Goal: Contribute content

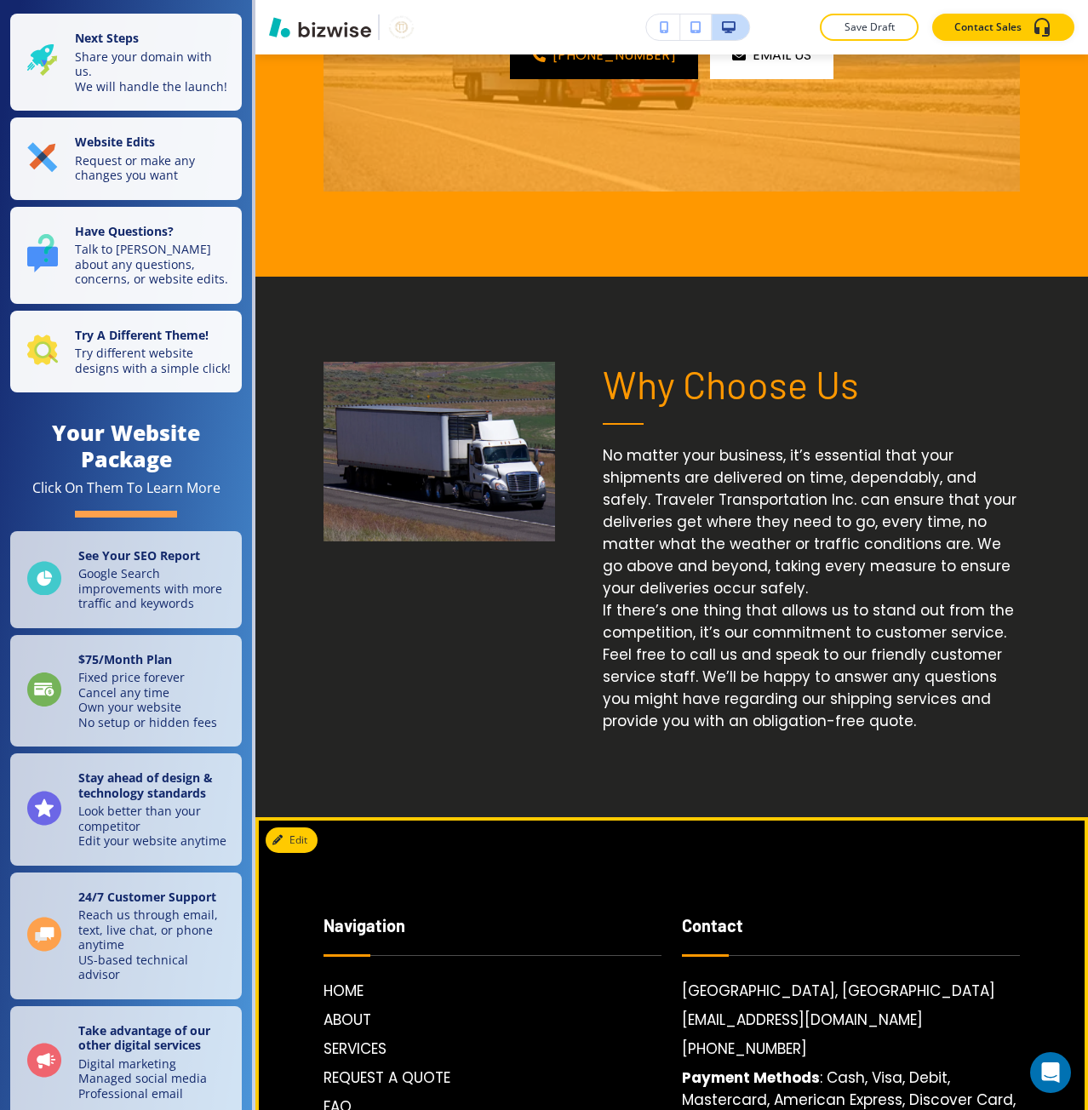
scroll to position [3443, 0]
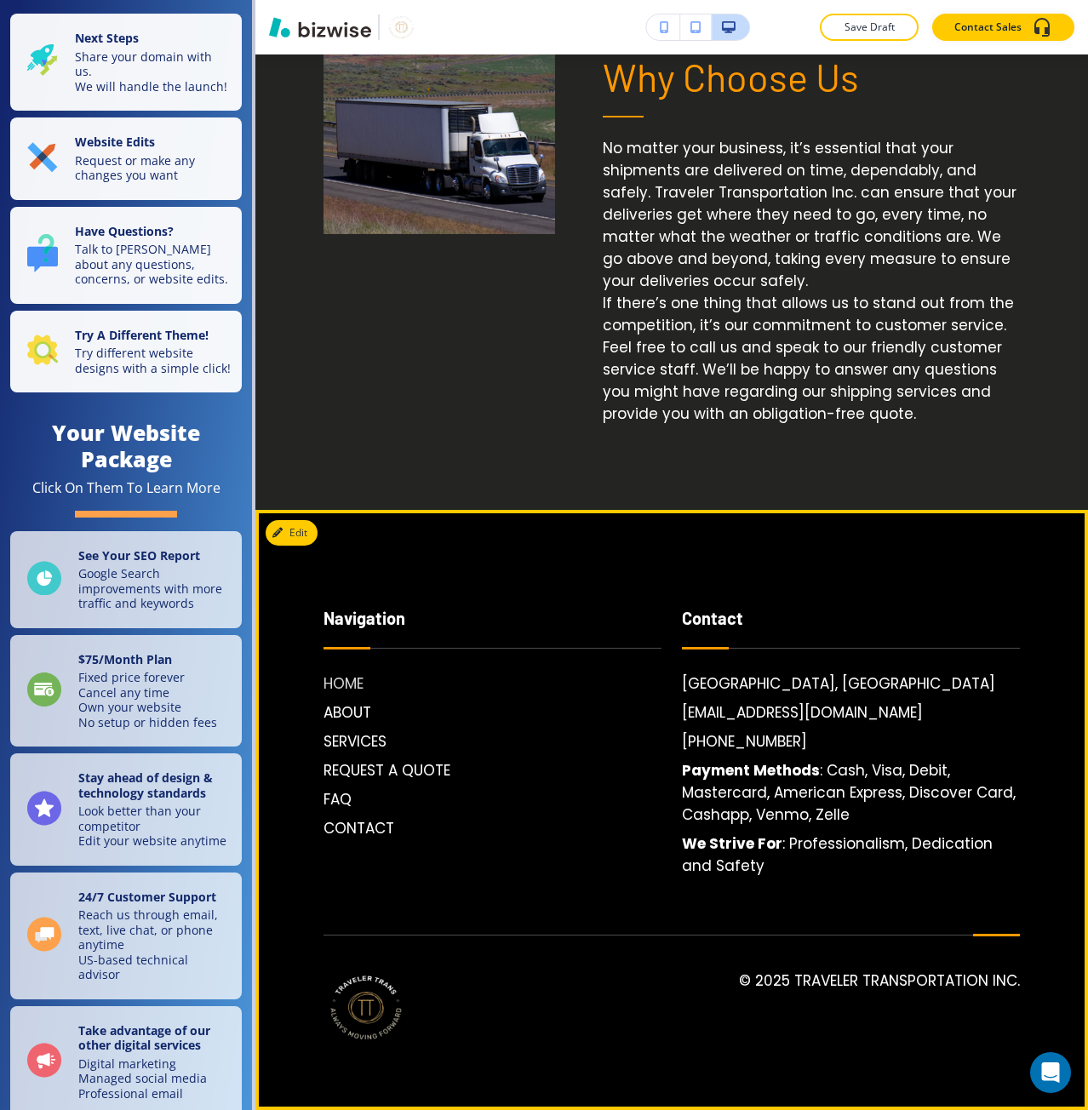
click at [355, 677] on h6 "HOME" at bounding box center [492, 683] width 338 height 22
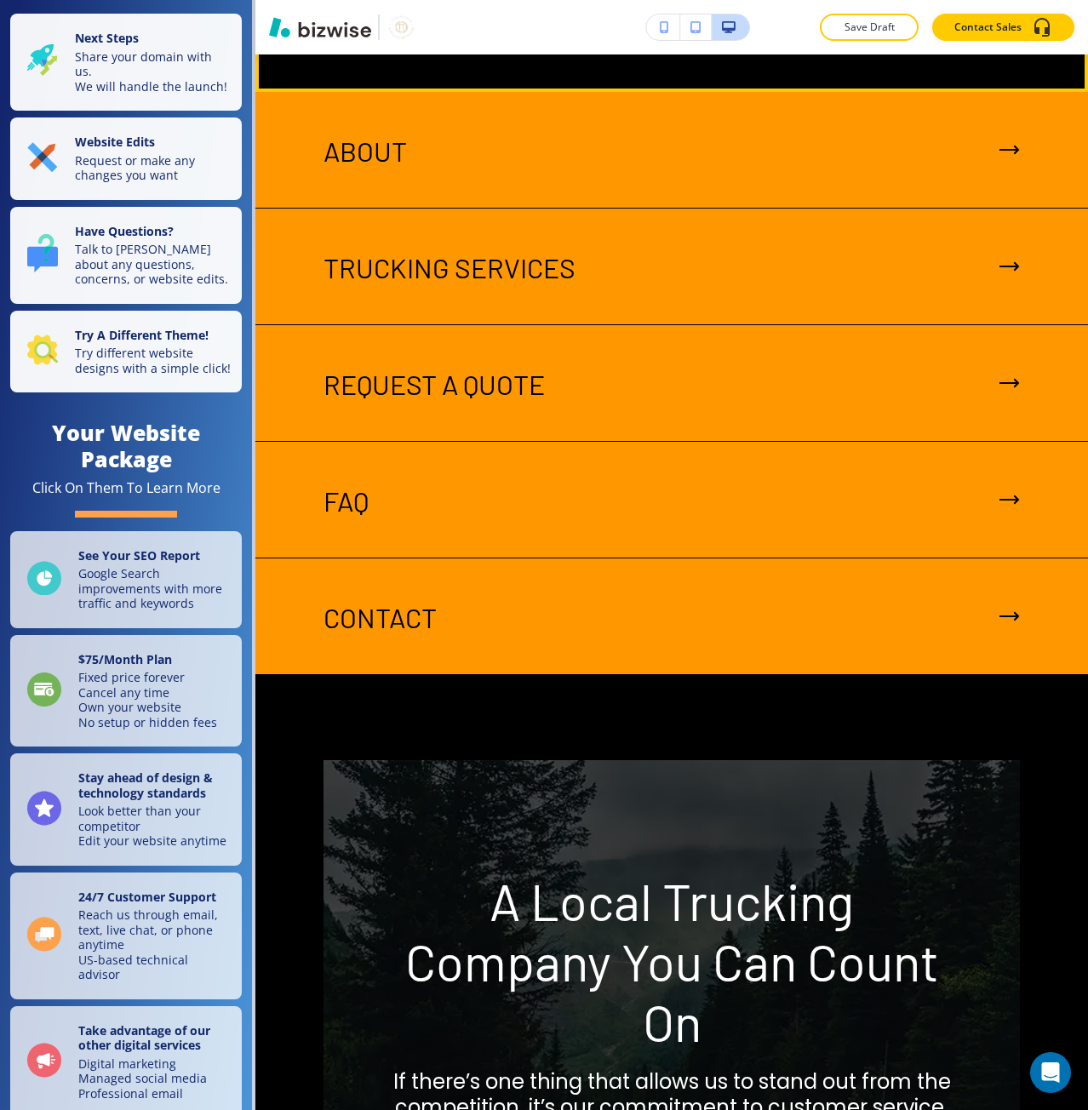
scroll to position [5022, 0]
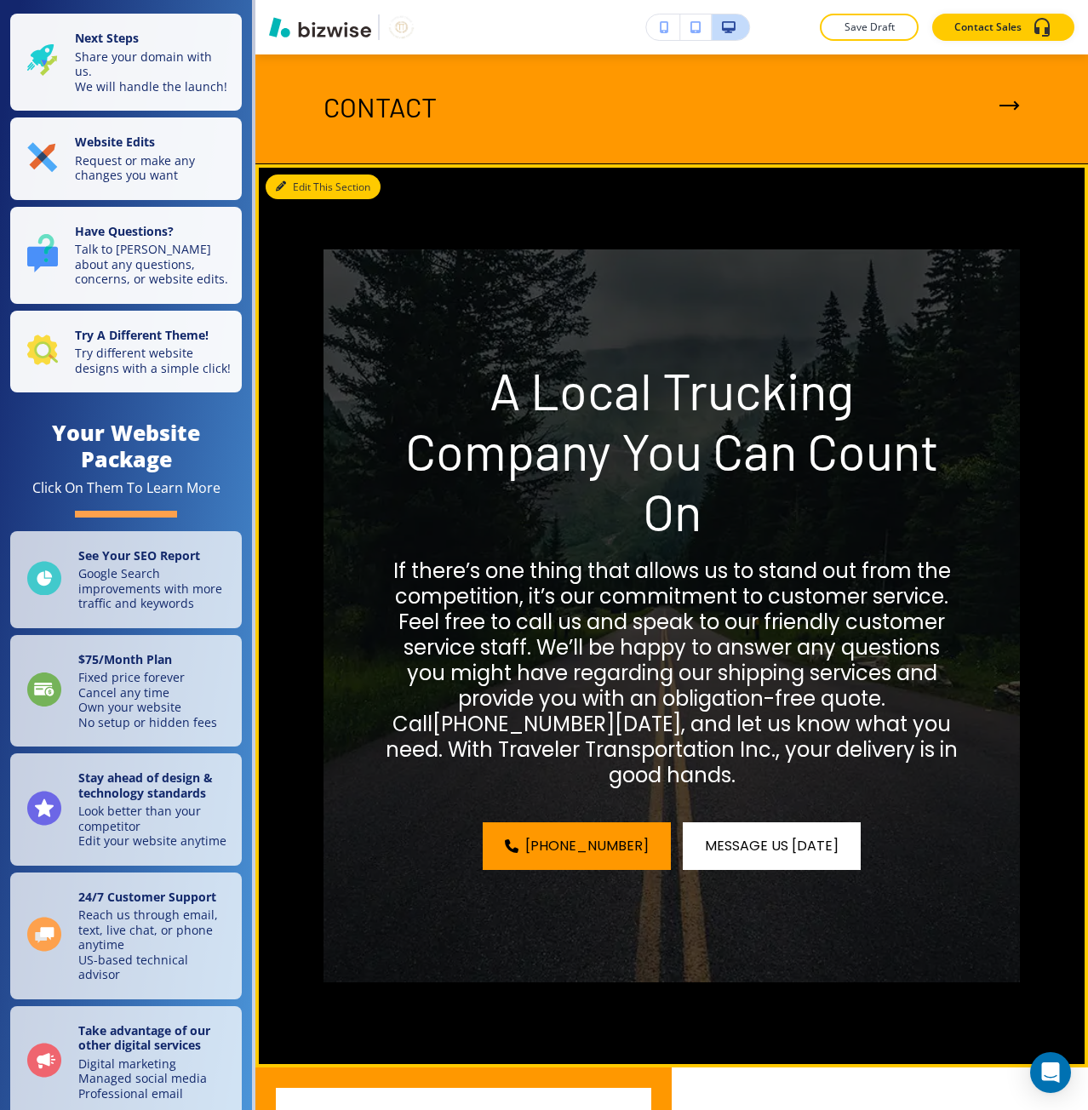
click at [311, 200] on button "Edit This Section" at bounding box center [323, 187] width 115 height 26
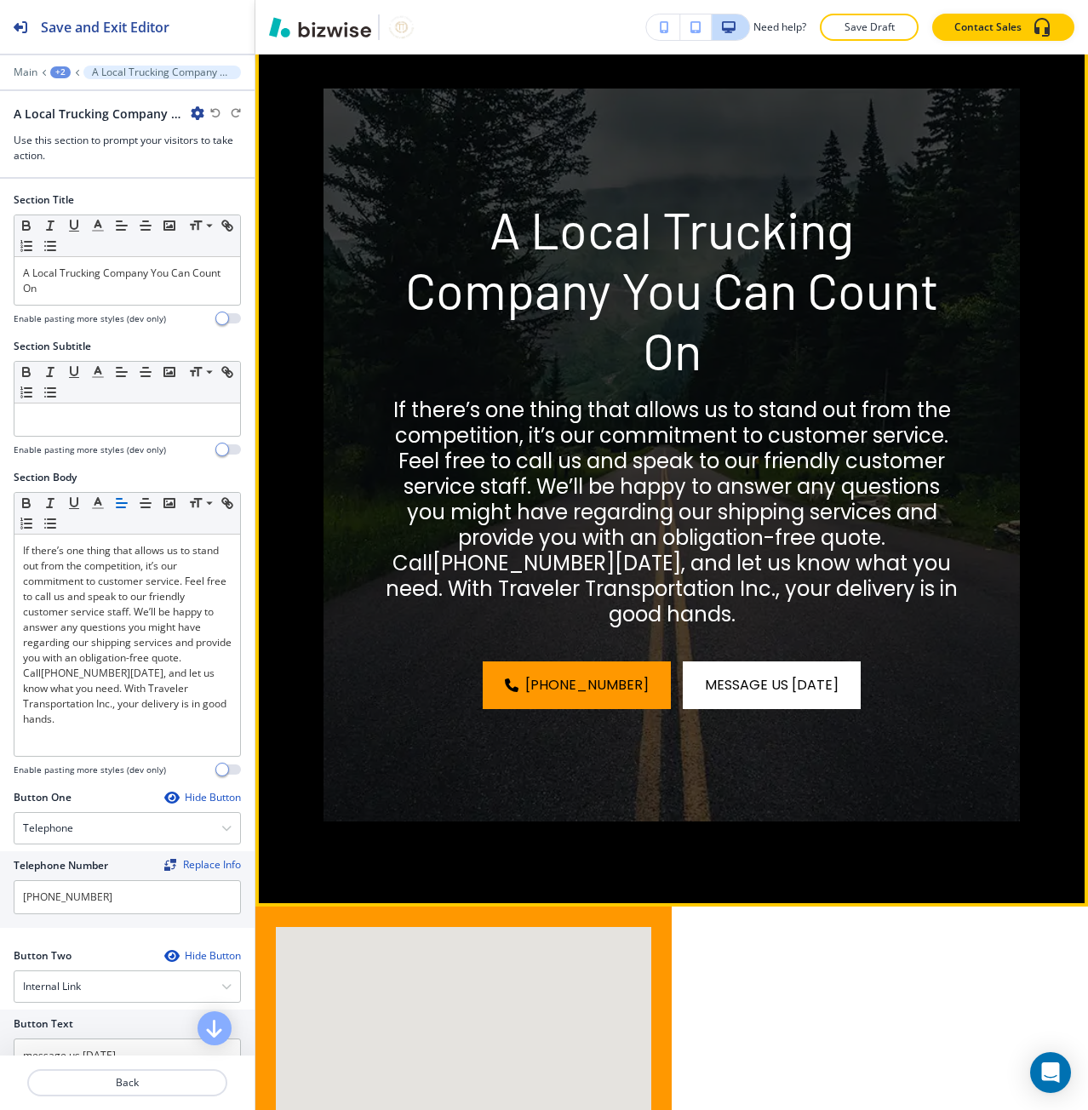
scroll to position [5305, 0]
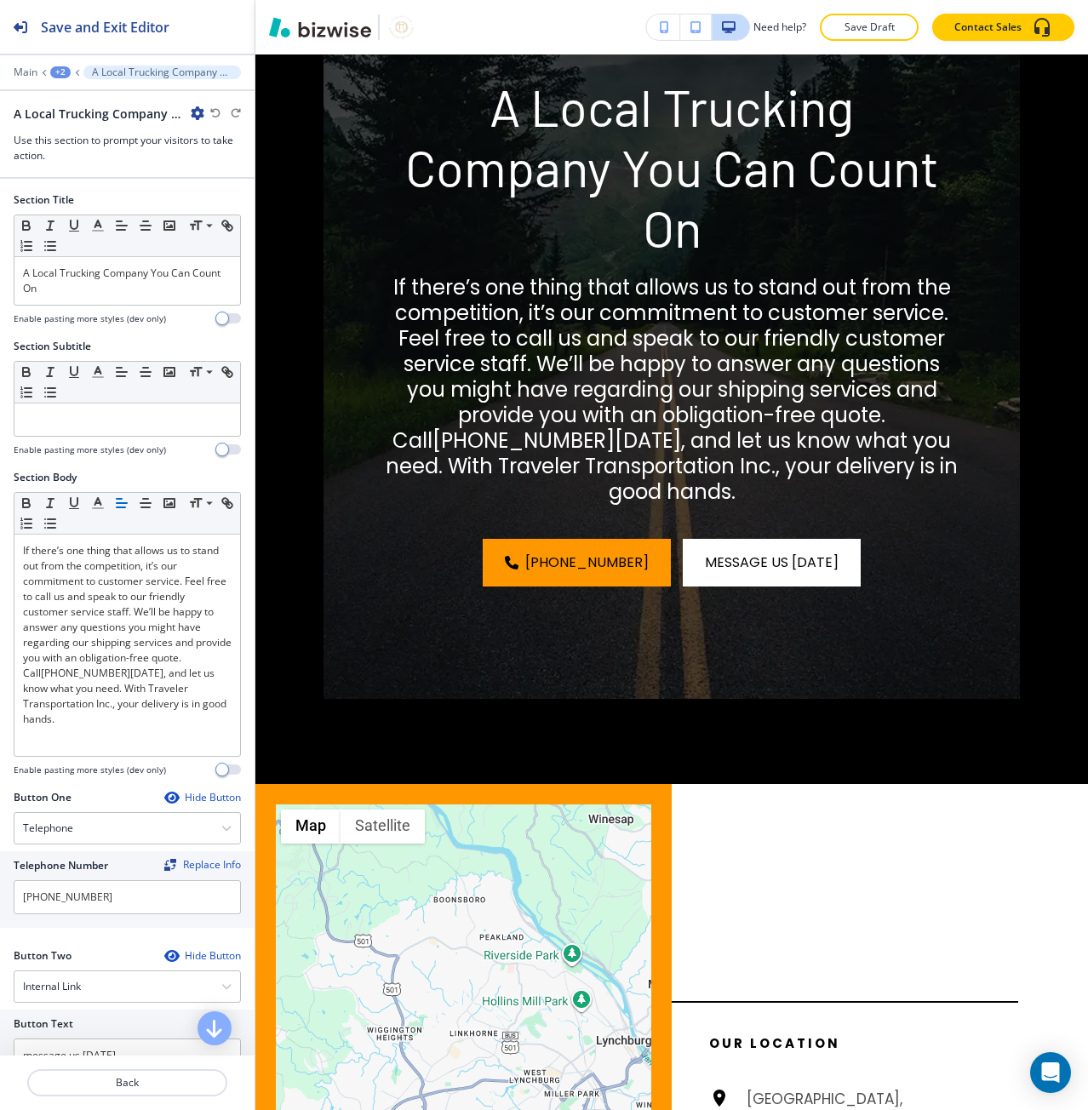
click at [65, 73] on div "+2" at bounding box center [60, 72] width 20 height 12
click at [73, 169] on div at bounding box center [127, 170] width 254 height 14
click at [194, 114] on icon "button" at bounding box center [198, 113] width 14 height 14
click at [209, 166] on p "Duplicate Section" at bounding box center [245, 172] width 87 height 15
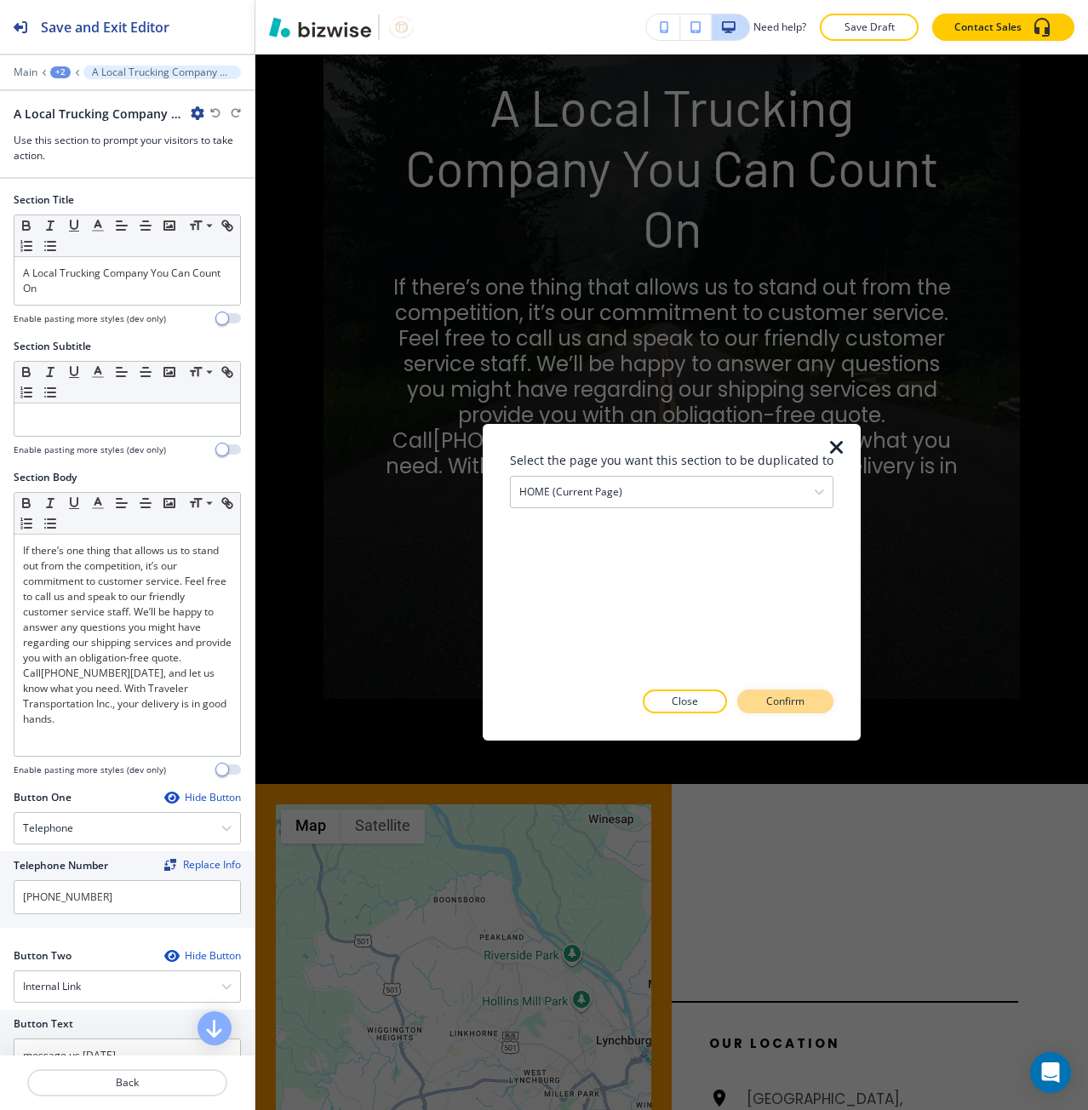
click at [756, 700] on button "Confirm" at bounding box center [785, 701] width 96 height 24
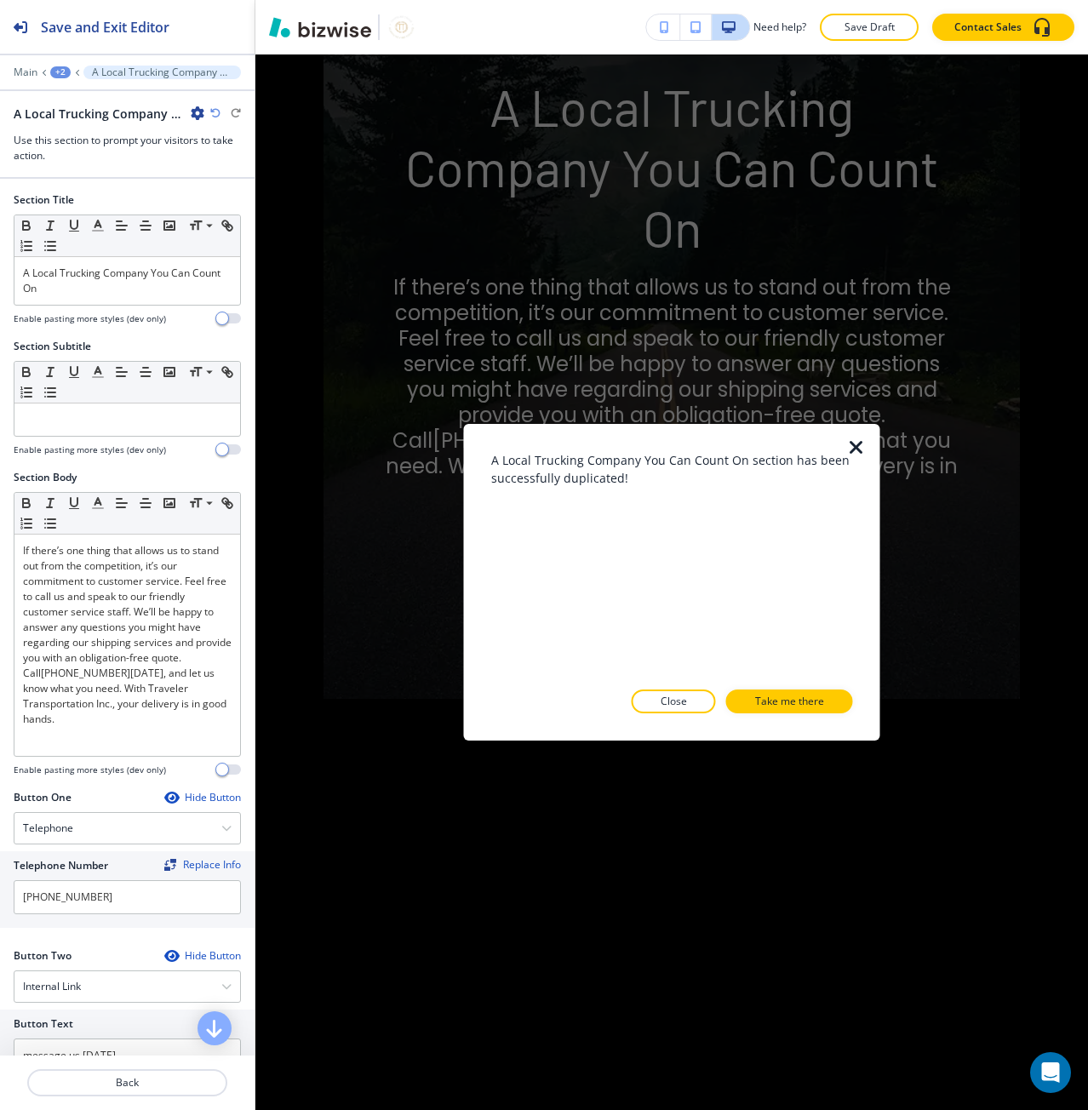
click at [756, 700] on p "Take me there" at bounding box center [789, 701] width 69 height 15
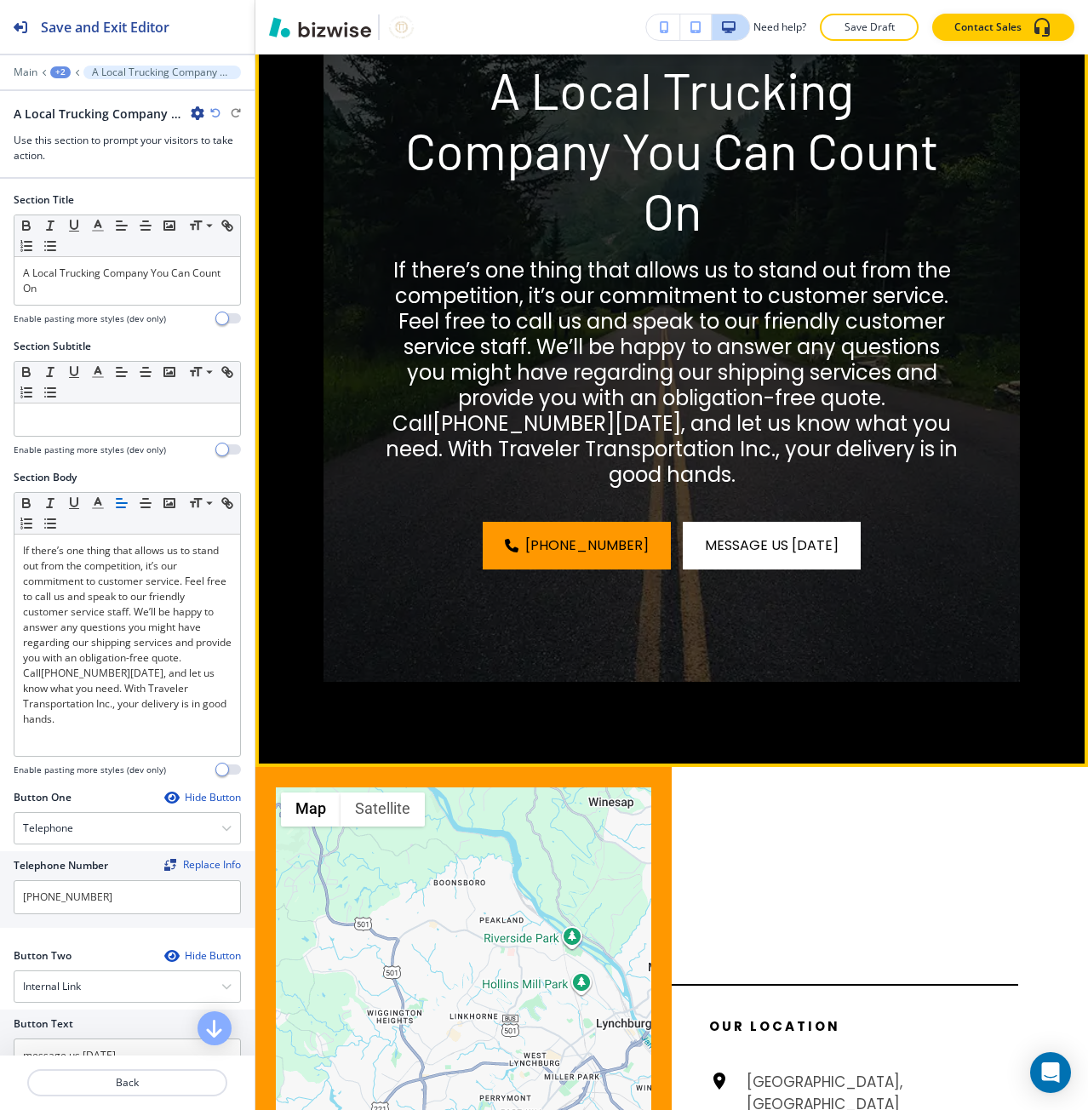
scroll to position [6166, 0]
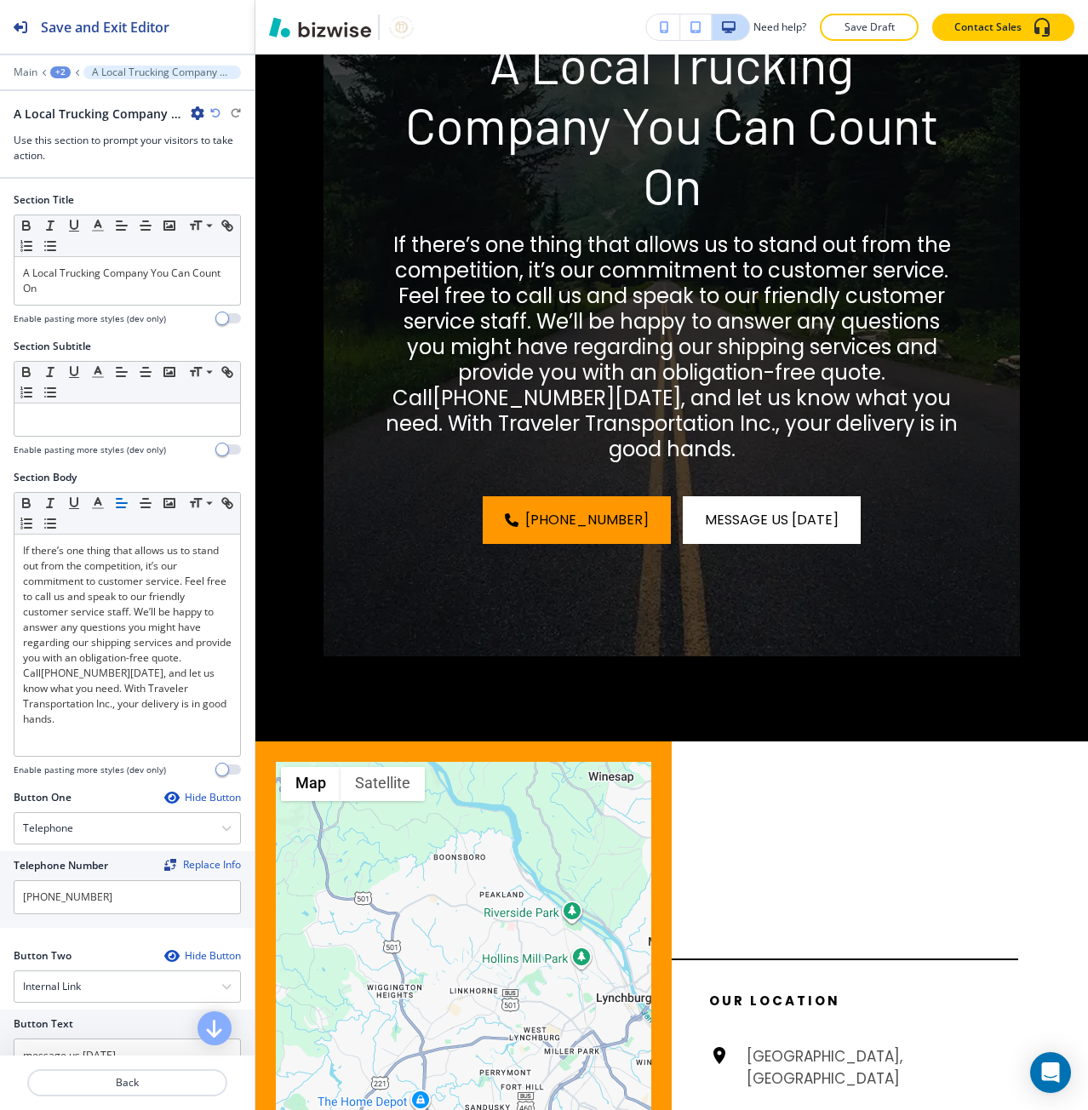
click at [49, 68] on div "Main +2 A Local Trucking Company You Can Count On-1" at bounding box center [127, 73] width 227 height 14
click at [54, 70] on div "+2" at bounding box center [60, 72] width 20 height 12
click at [92, 133] on p "HOME" at bounding box center [104, 130] width 87 height 15
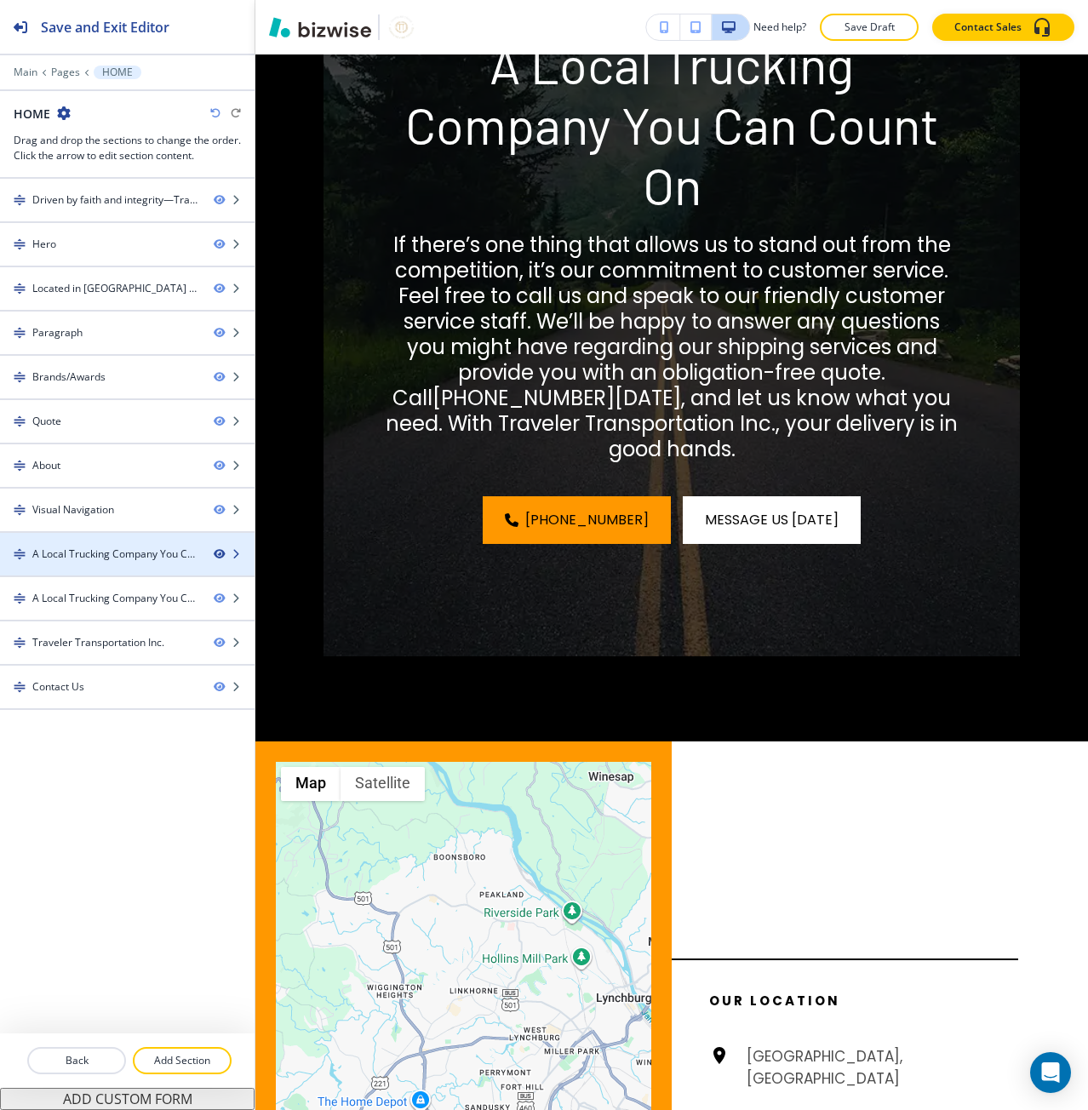
click at [220, 552] on icon "button" at bounding box center [219, 554] width 10 height 10
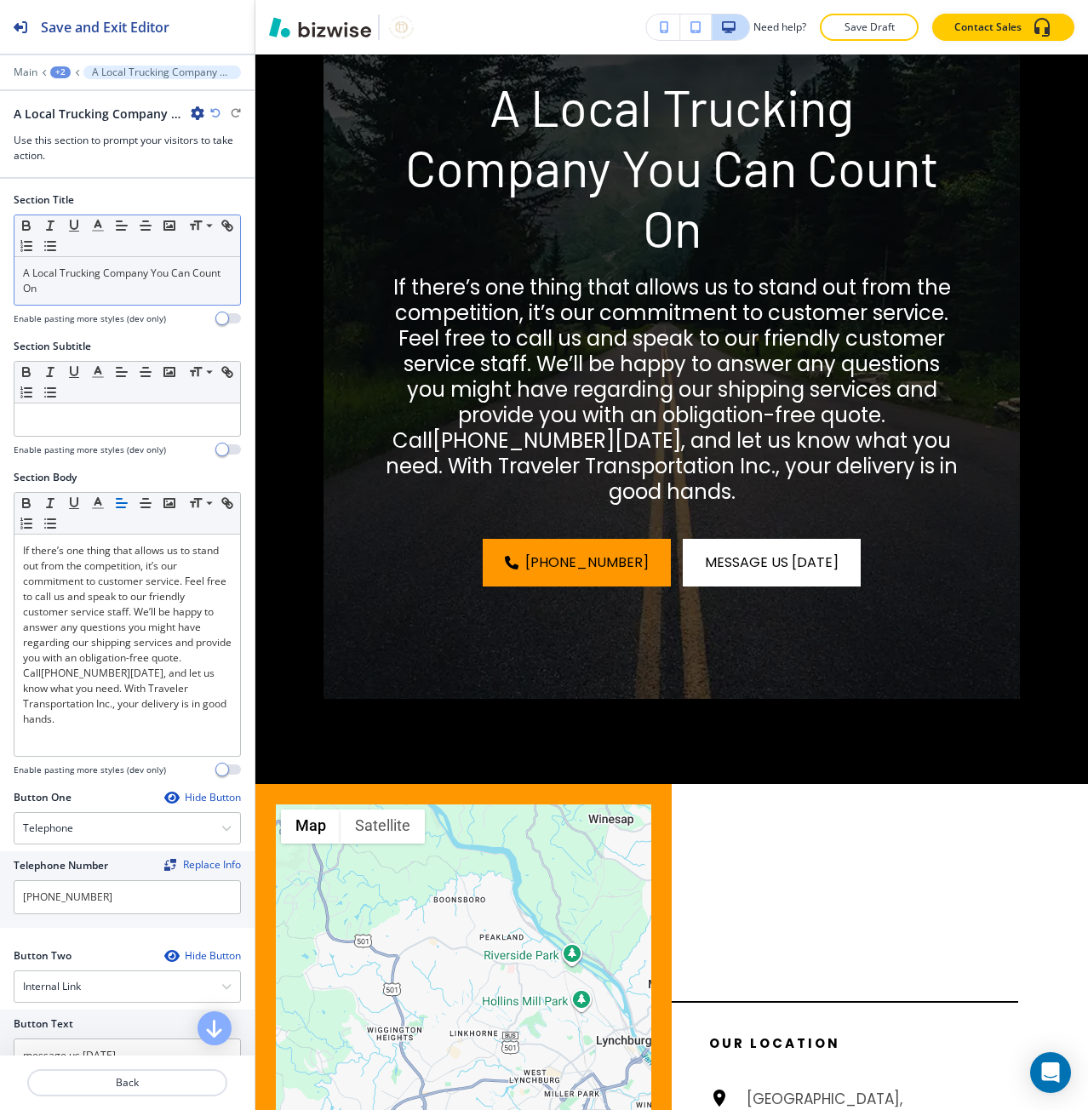
click at [89, 260] on div "A Local Trucking Company You Can Count On" at bounding box center [127, 281] width 226 height 48
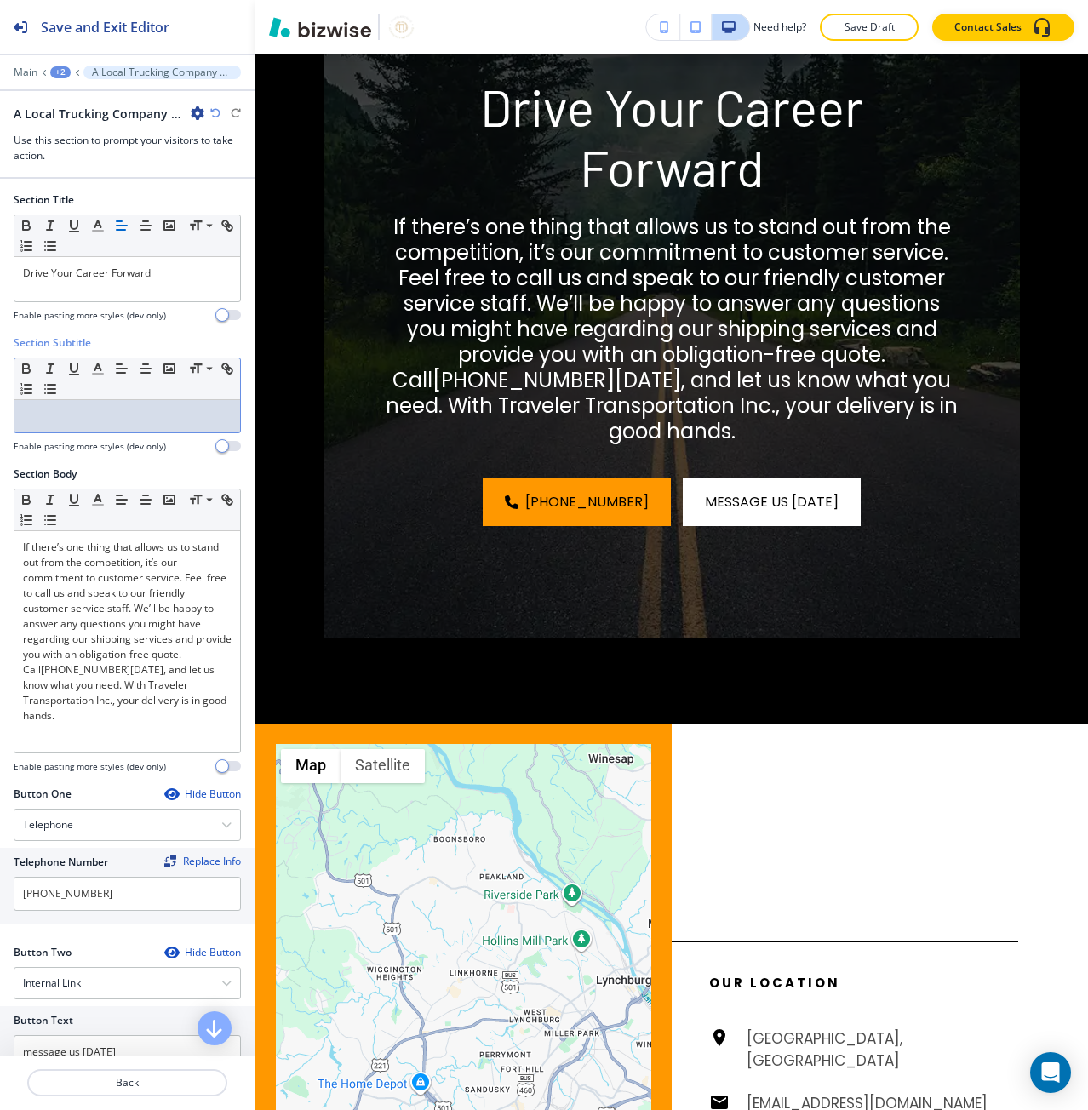
click at [60, 412] on p at bounding box center [127, 416] width 209 height 15
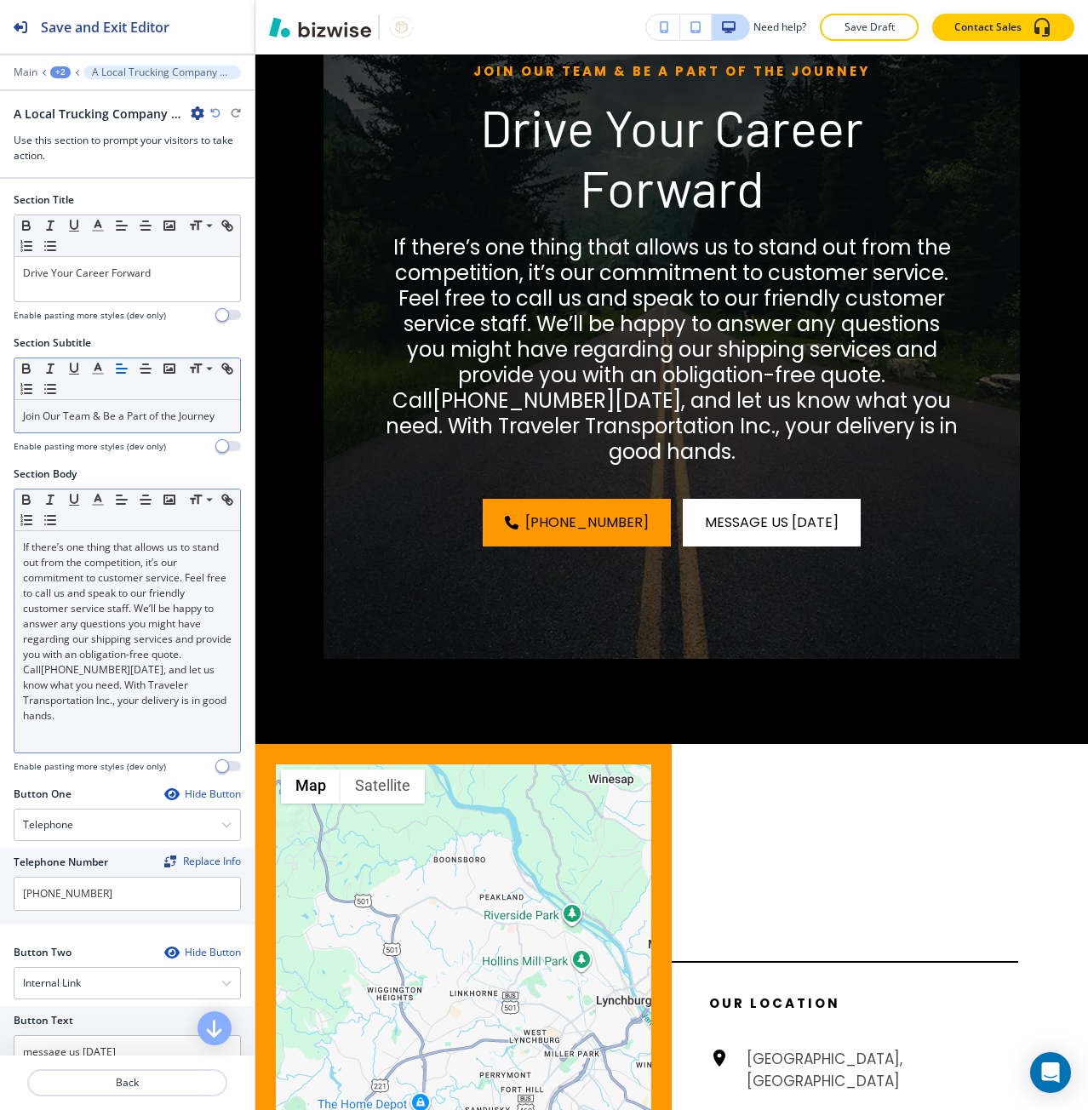
click at [181, 560] on p "If there’s one thing that allows us to stand out from the competition, it’s our…" at bounding box center [127, 632] width 209 height 184
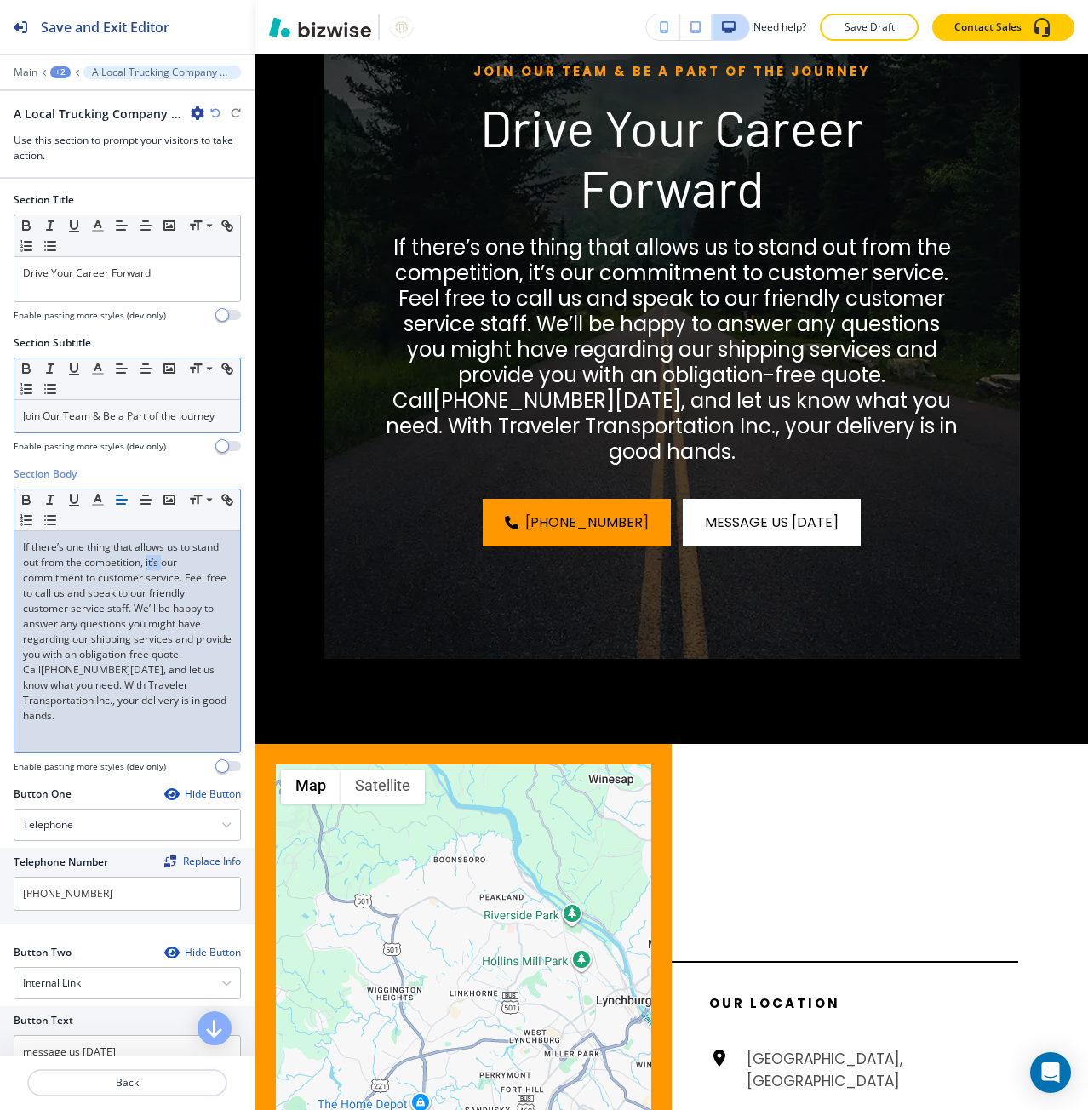
click at [181, 560] on p "If there’s one thing that allows us to stand out from the competition, it’s our…" at bounding box center [127, 632] width 209 height 184
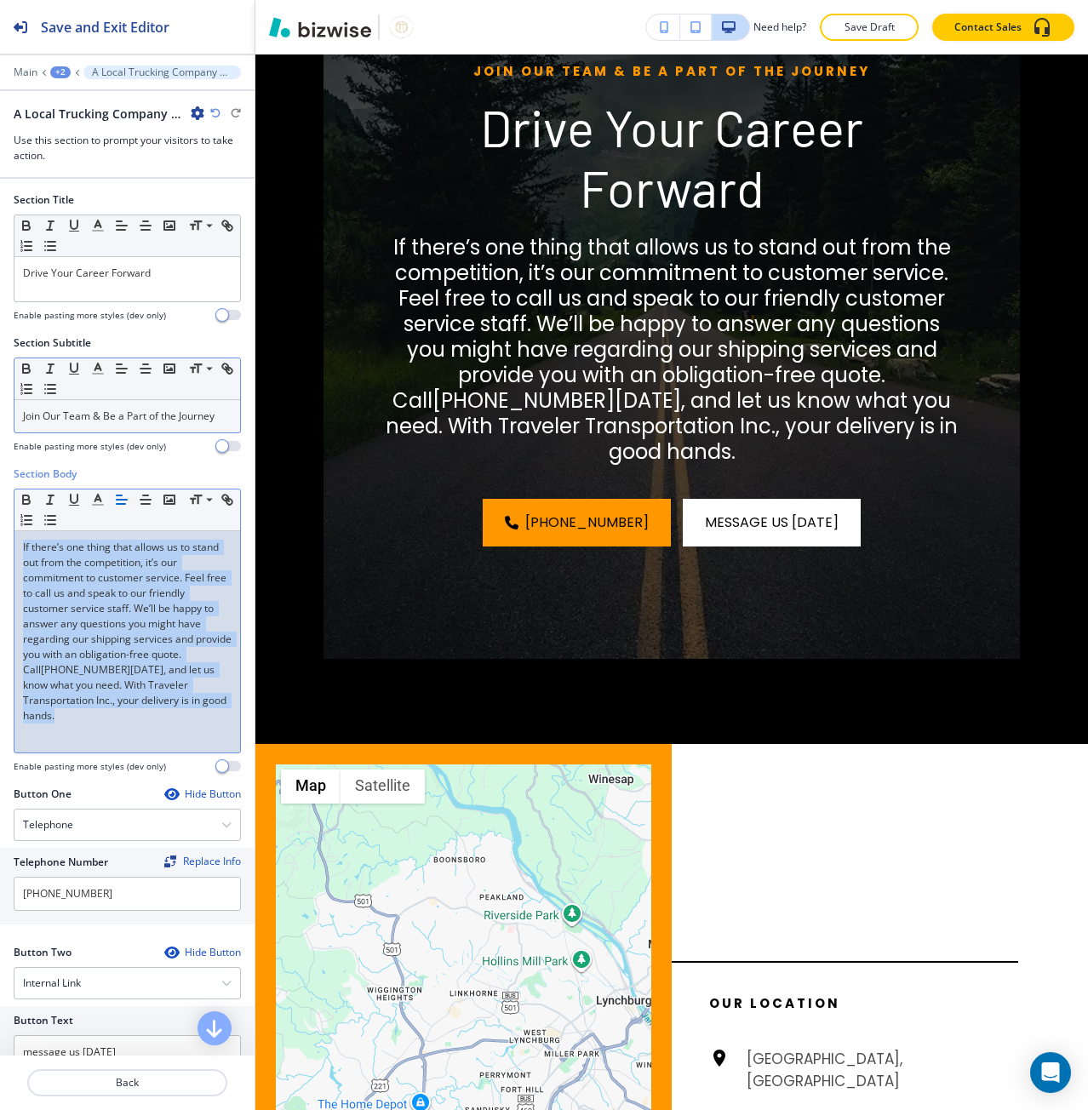
click at [181, 560] on p "If there’s one thing that allows us to stand out from the competition, it’s our…" at bounding box center [127, 632] width 209 height 184
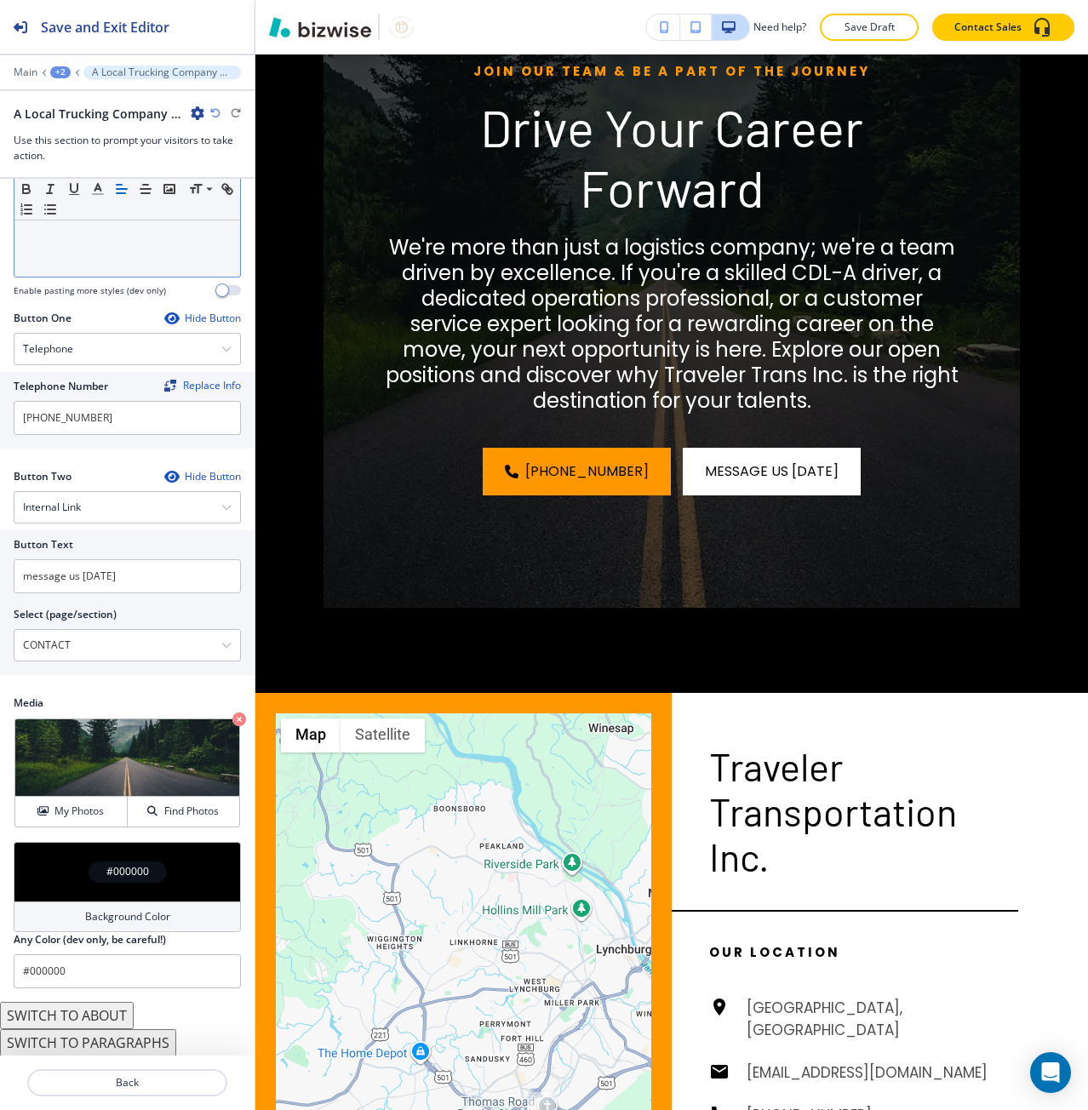
scroll to position [477, 0]
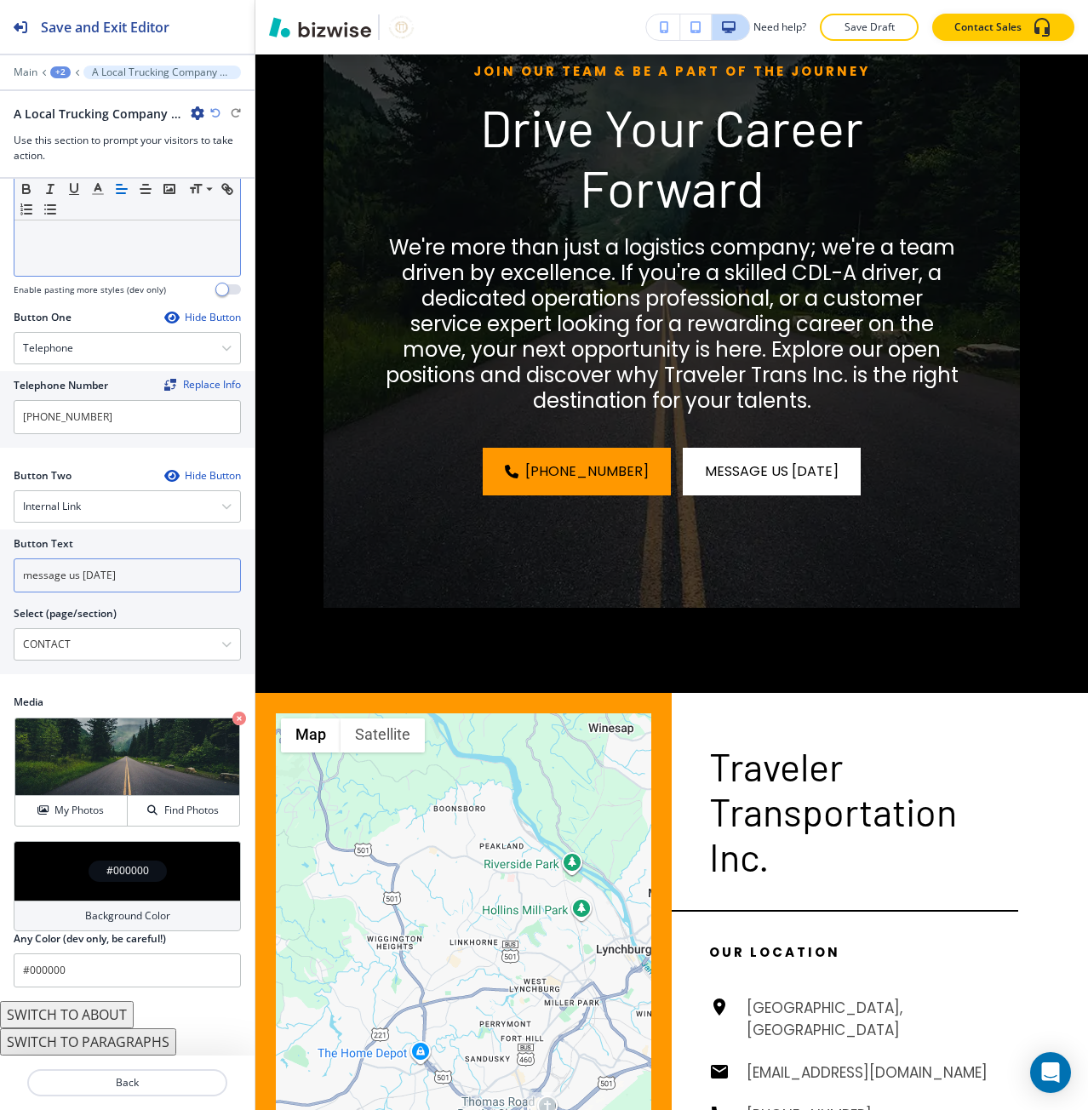
click at [103, 577] on input "message us [DATE]" at bounding box center [127, 575] width 227 height 34
click at [103, 578] on input "message us [DATE]" at bounding box center [127, 575] width 227 height 34
paste input "View Open Positions"
type input "View Open Positions"
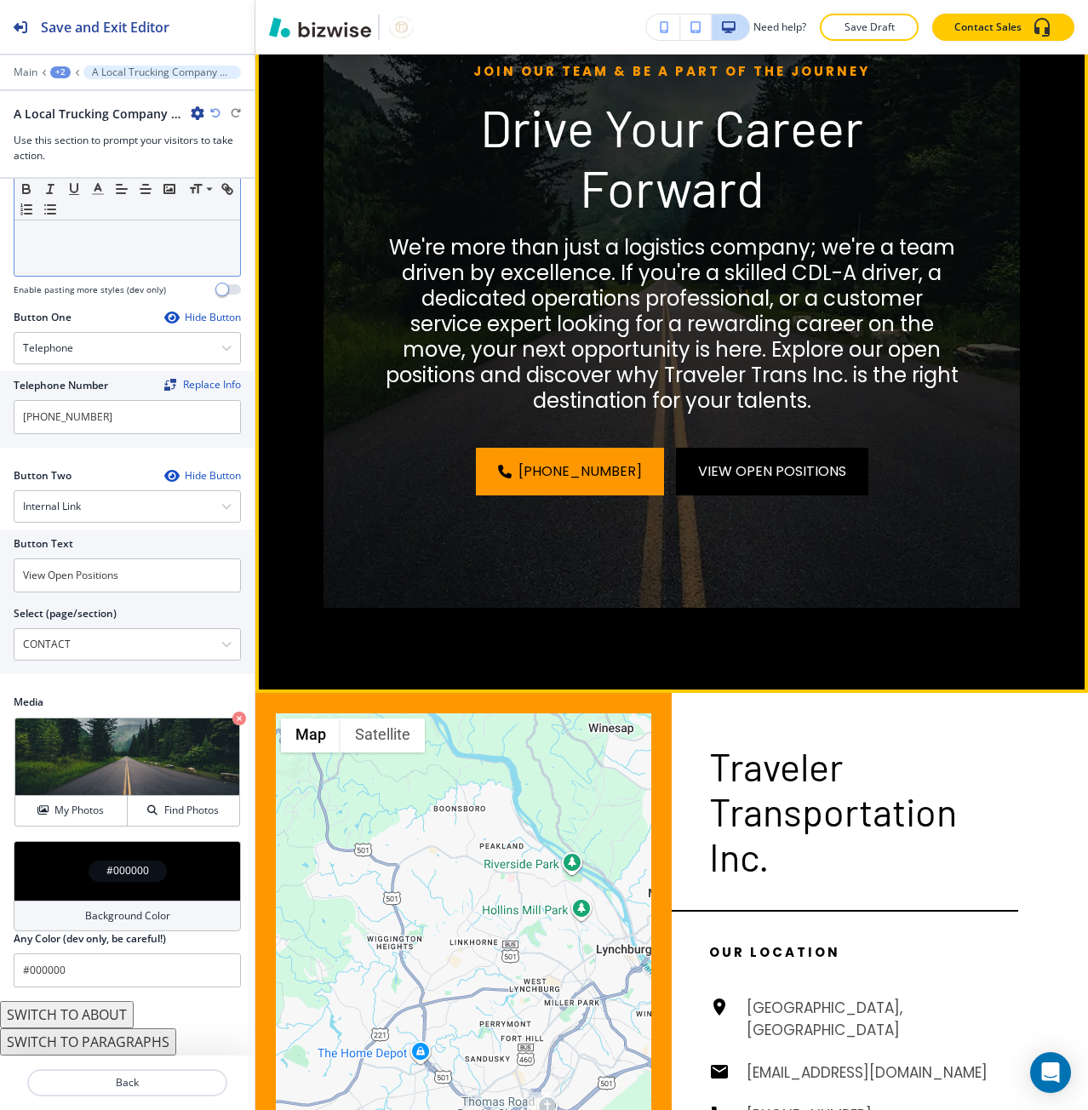
click at [711, 495] on button "View Open Positions" at bounding box center [772, 472] width 192 height 48
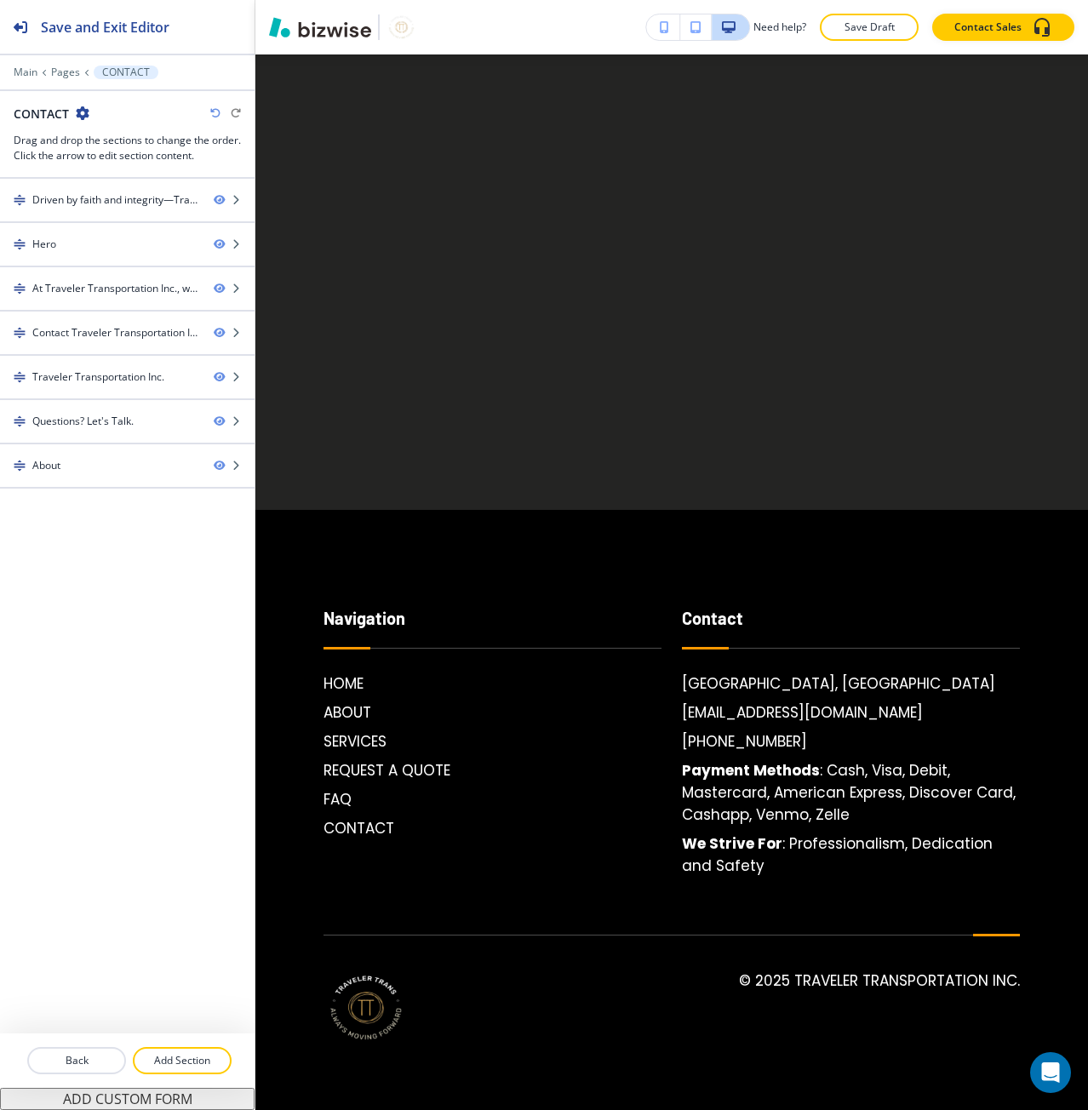
scroll to position [0, 0]
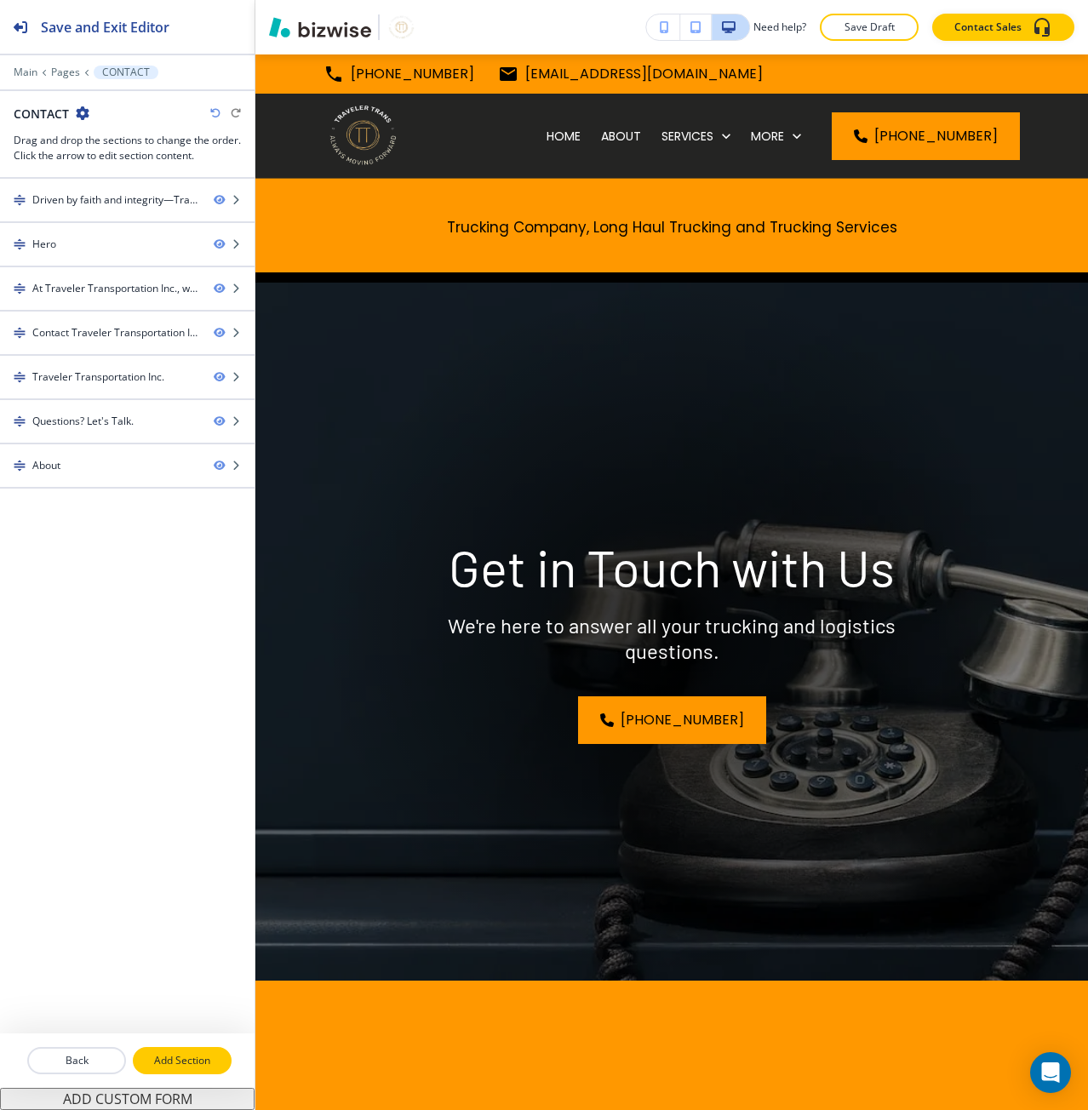
click at [181, 1048] on button "Add Section" at bounding box center [182, 1060] width 99 height 27
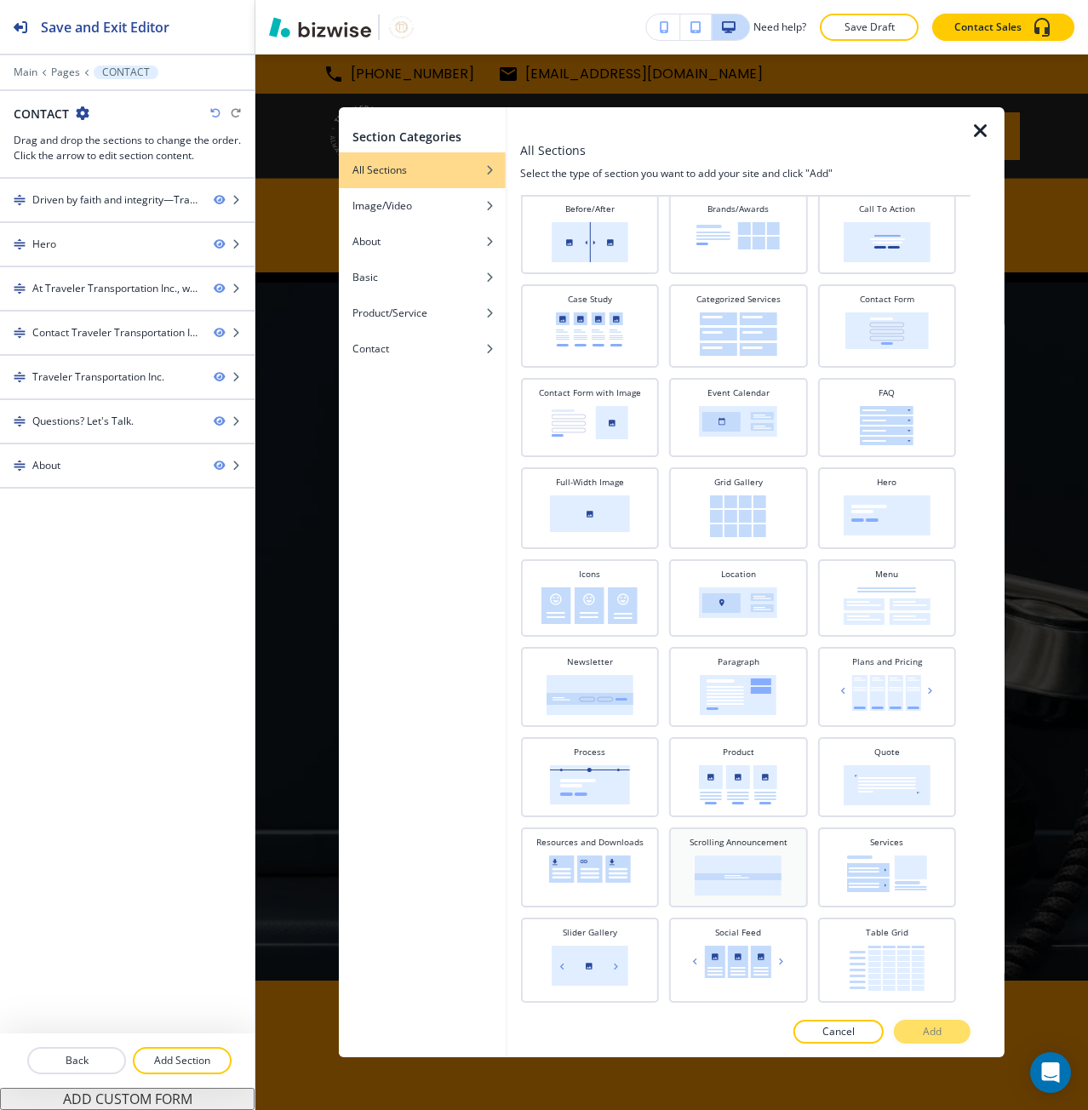
scroll to position [138, 0]
